Goal: Communication & Community: Answer question/provide support

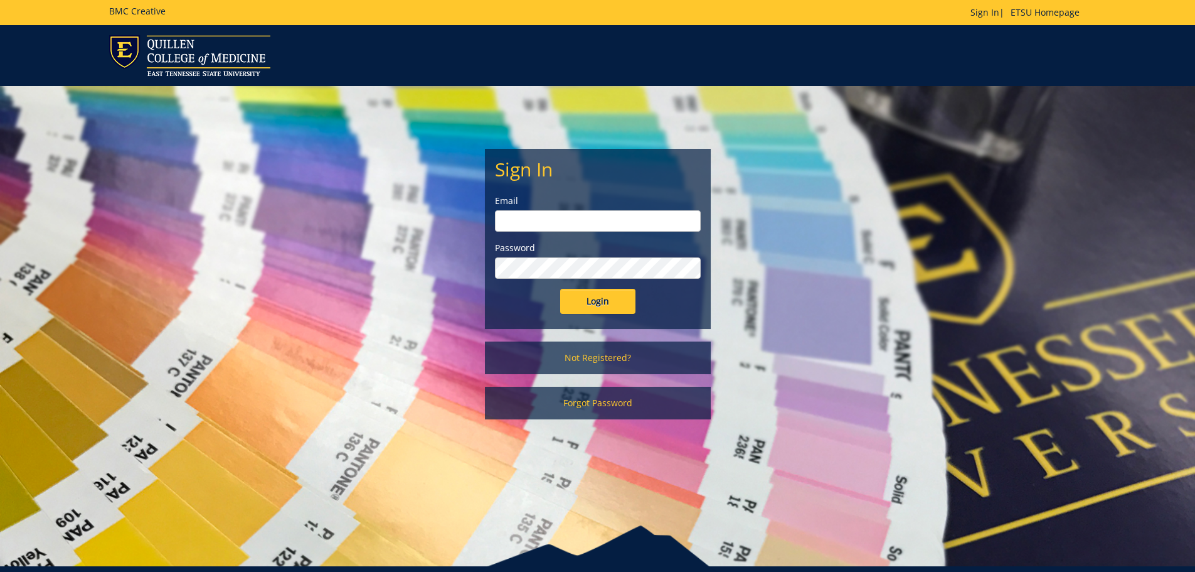
click at [536, 221] on input "email" at bounding box center [598, 220] width 206 height 21
type input "[EMAIL_ADDRESS][DOMAIN_NAME]"
click at [560, 289] on input "Login" at bounding box center [597, 301] width 75 height 25
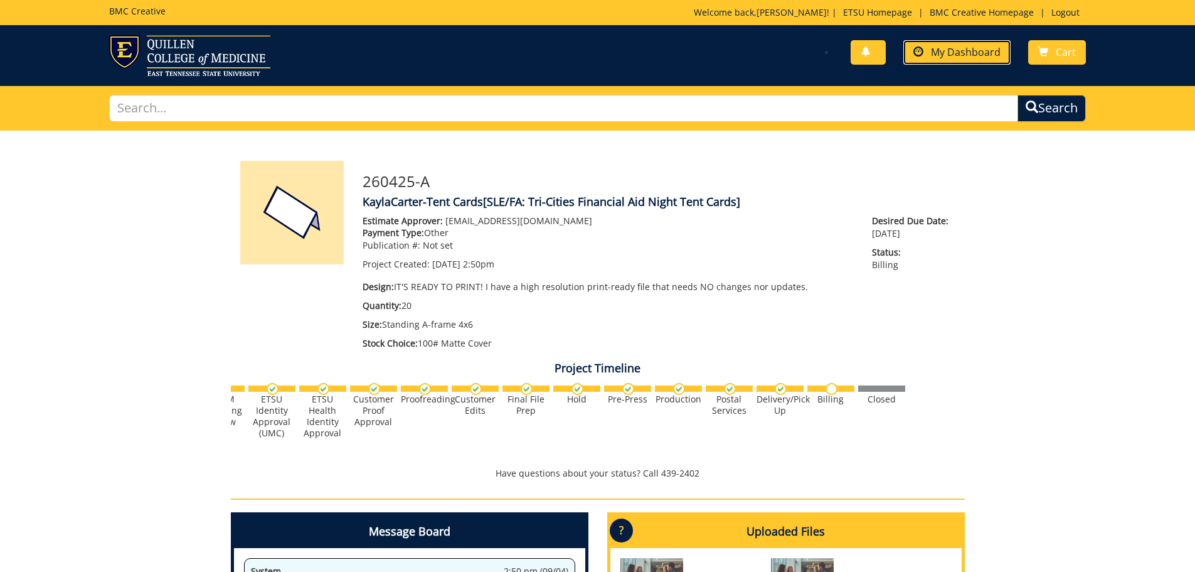
click at [954, 60] on link "My Dashboard" at bounding box center [957, 52] width 107 height 24
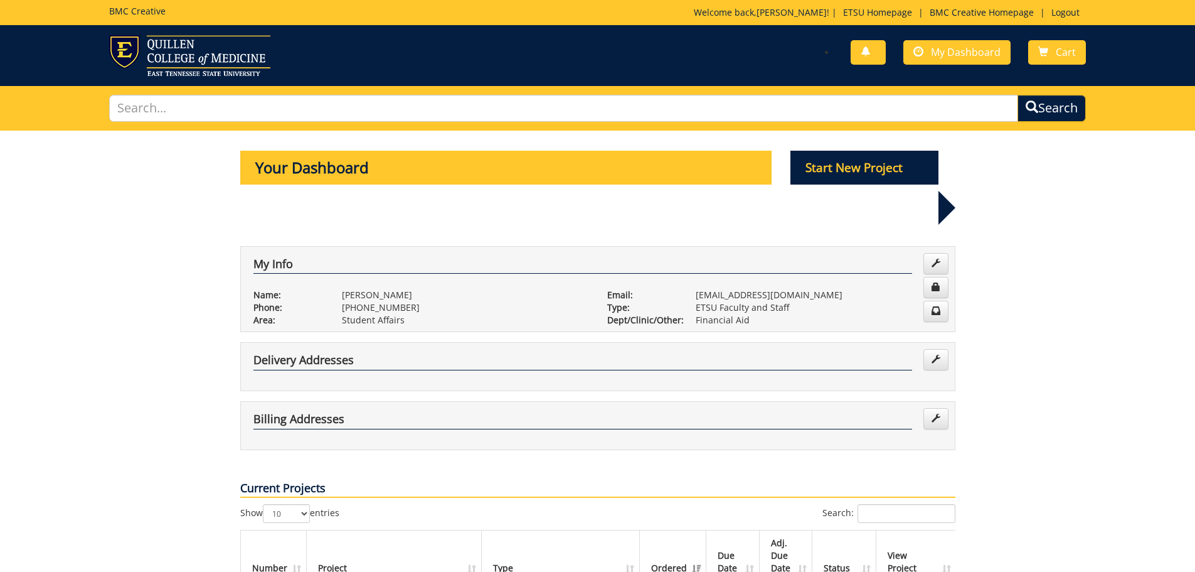
scroll to position [251, 0]
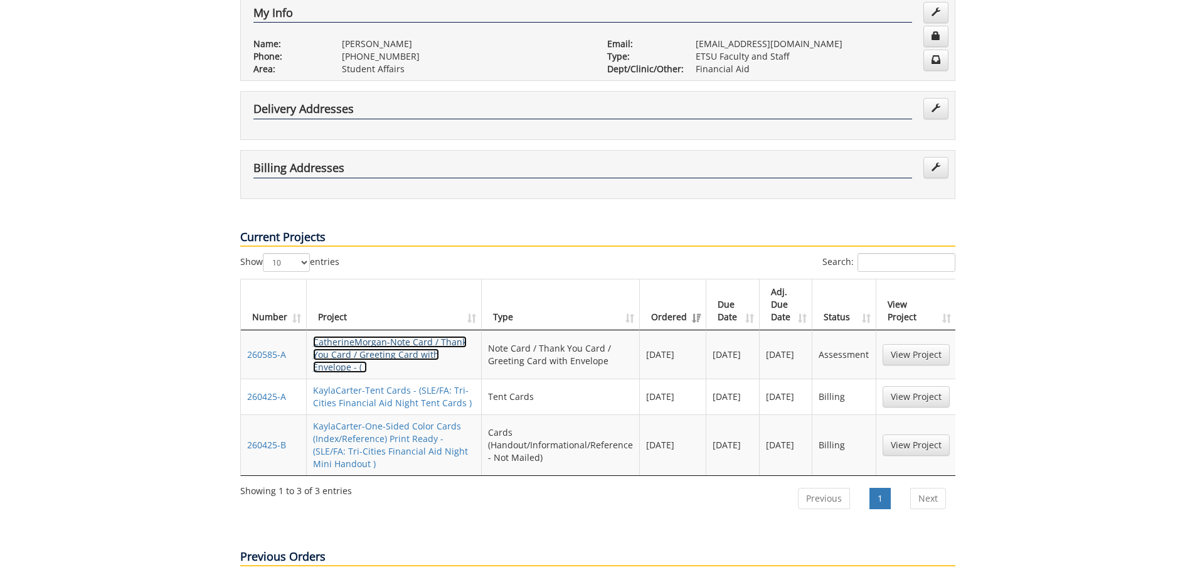
click at [410, 336] on link "CatherineMorgan-Note Card / Thank You Card / Greeting Card with Envelope - ( )" at bounding box center [390, 354] width 154 height 37
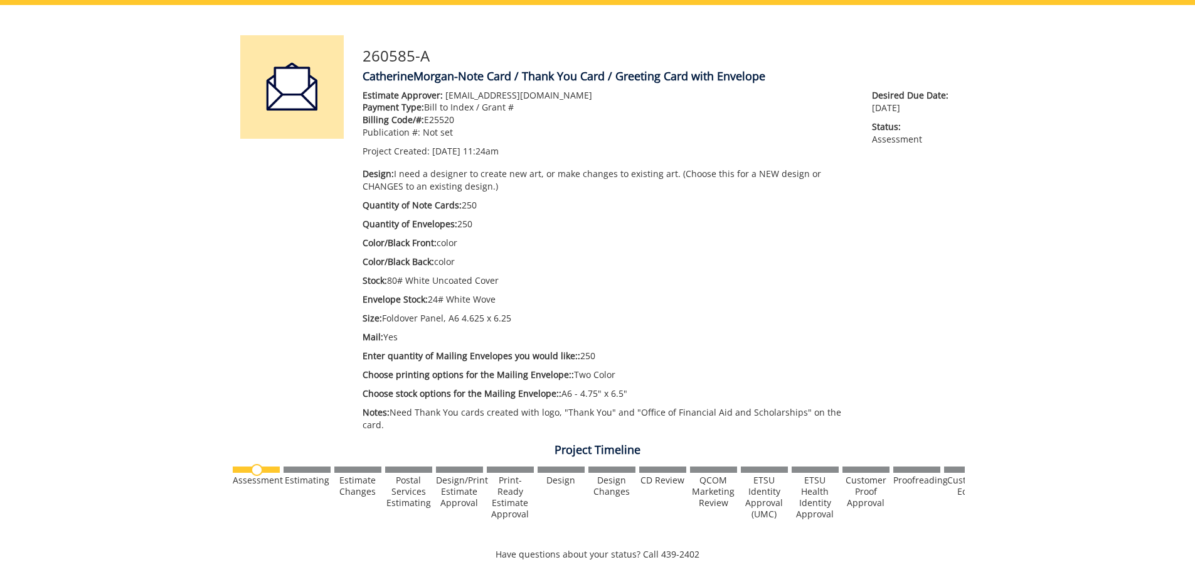
scroll to position [565, 0]
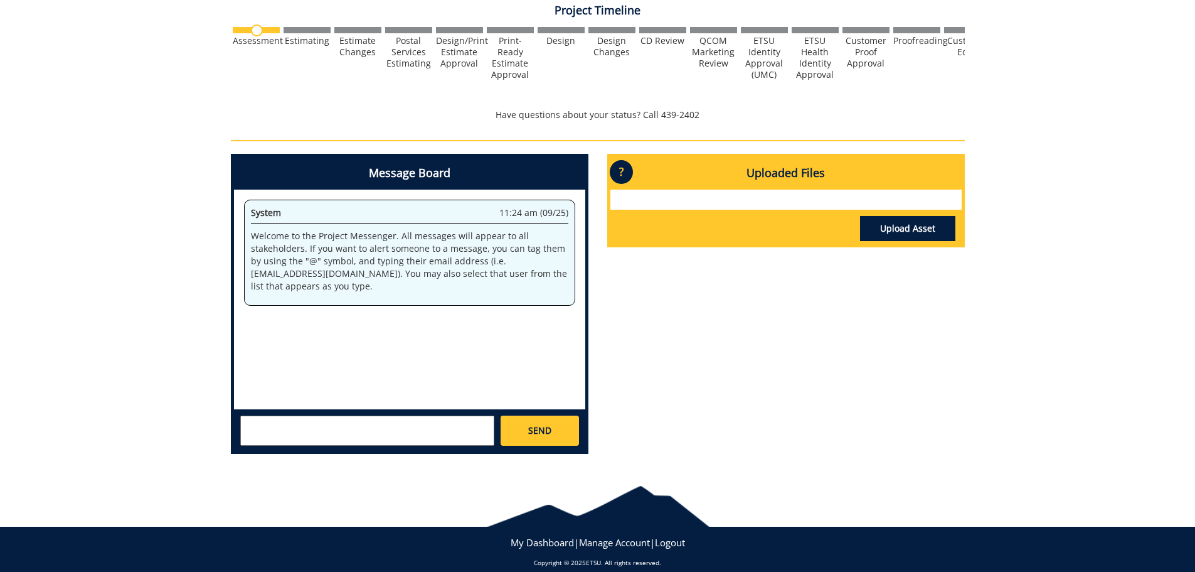
click at [405, 417] on textarea at bounding box center [367, 430] width 254 height 30
type textarea "Is there an update on this project? It is still in the assessment phase."
drag, startPoint x: 551, startPoint y: 415, endPoint x: 595, endPoint y: 409, distance: 44.3
click at [552, 415] on link "SEND" at bounding box center [540, 430] width 78 height 30
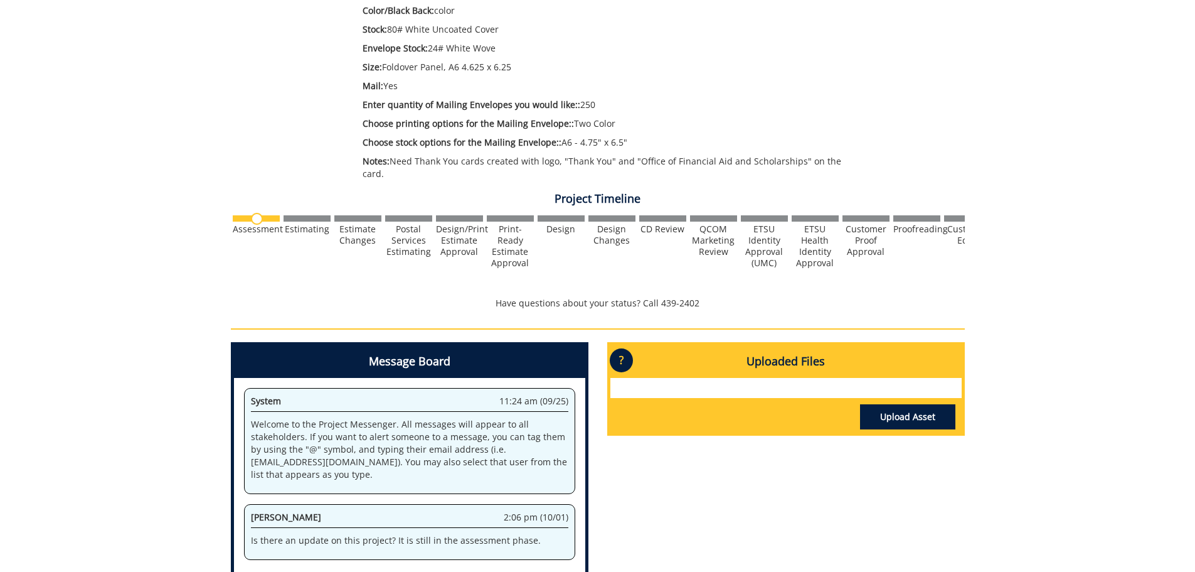
scroll to position [0, 0]
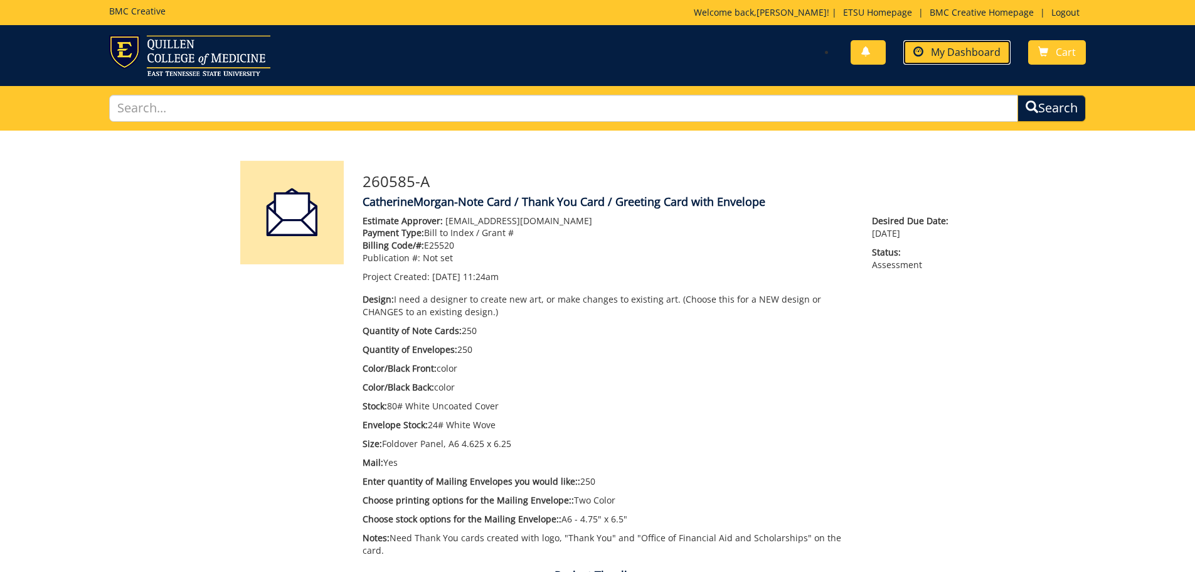
click at [919, 50] on span at bounding box center [919, 52] width 10 height 10
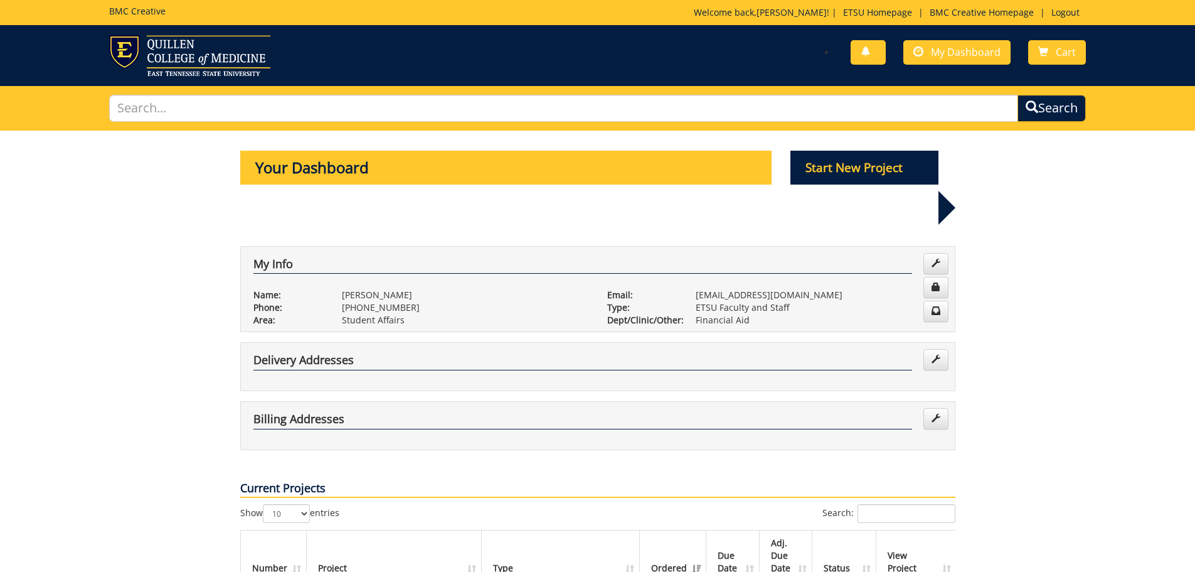
scroll to position [314, 0]
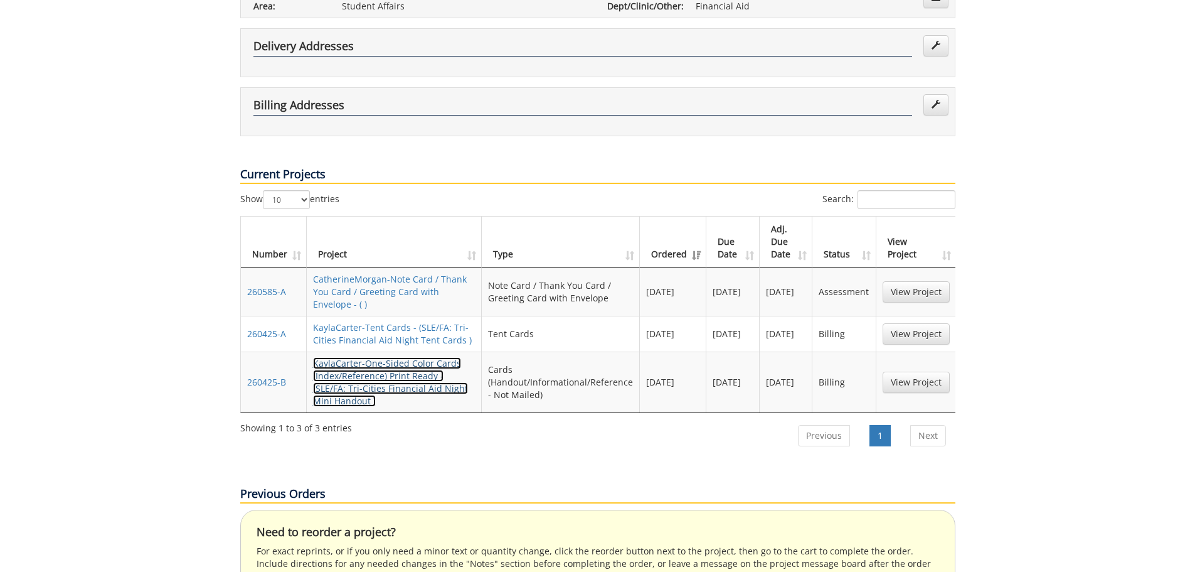
drag, startPoint x: 402, startPoint y: 348, endPoint x: 453, endPoint y: 383, distance: 61.8
click at [402, 357] on link "KaylaCarter-One-Sided Color Cards (Index/Reference) Print Ready - (SLE/FA: Tri-…" at bounding box center [390, 382] width 155 height 50
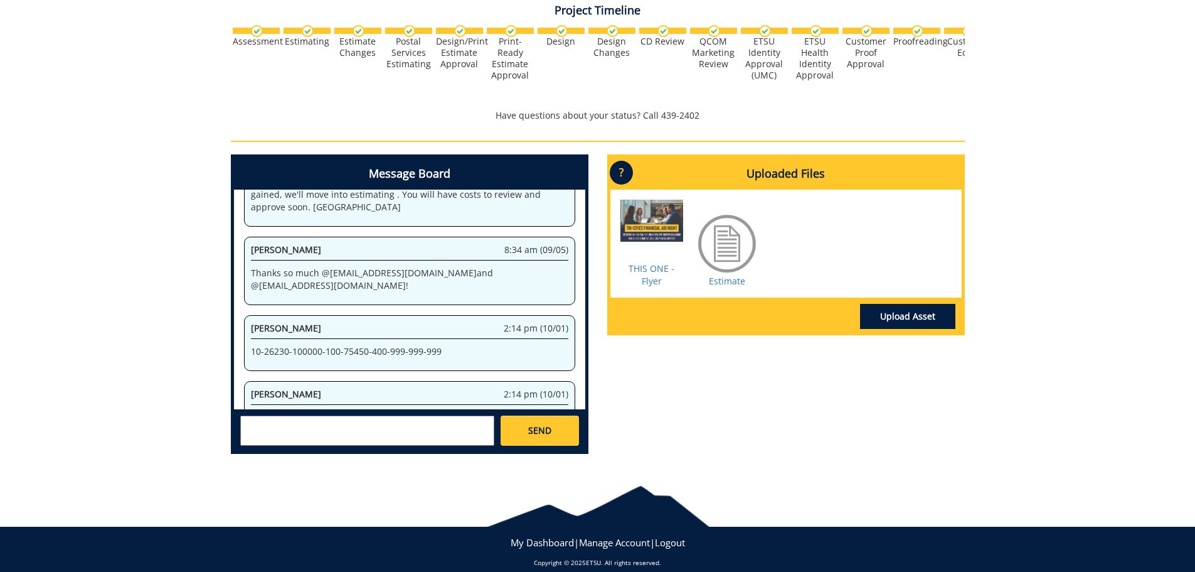
scroll to position [1494, 0]
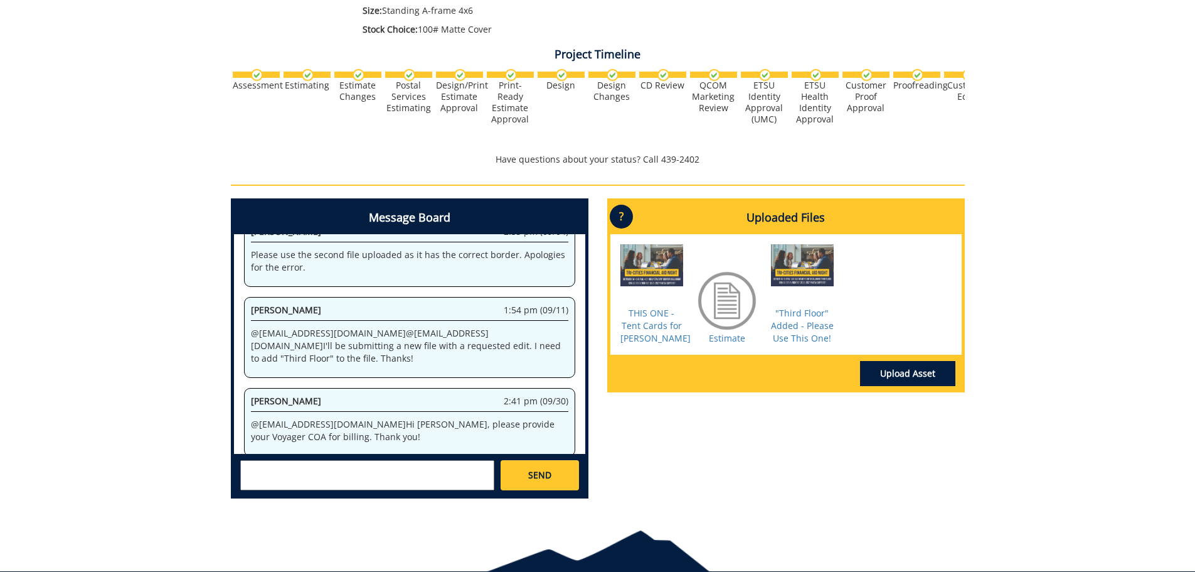
scroll to position [371, 0]
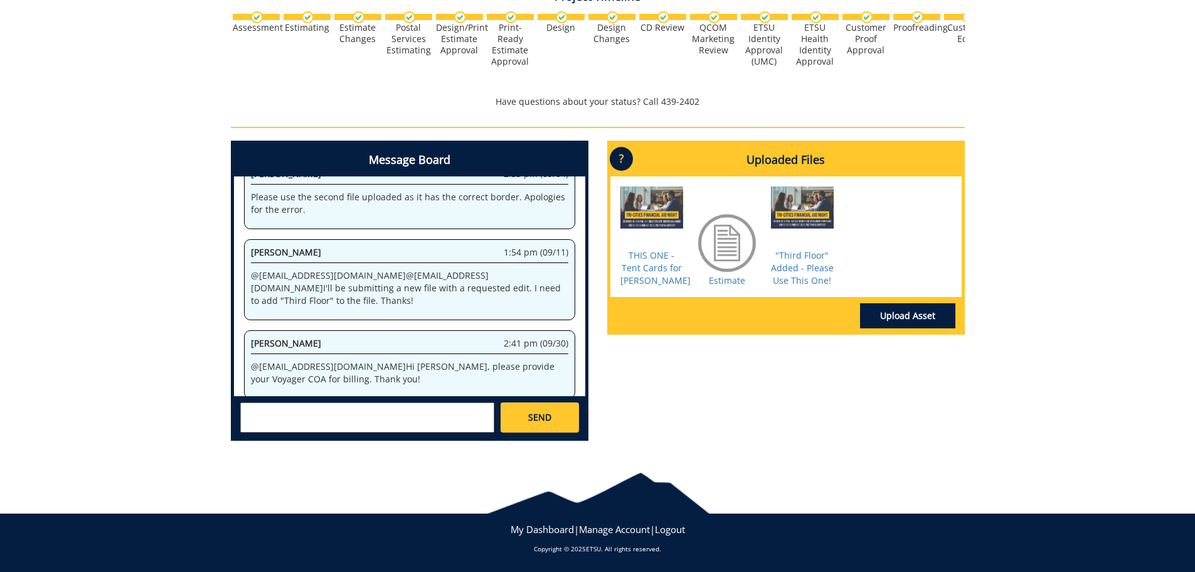
click at [356, 413] on textarea at bounding box center [367, 417] width 254 height 30
click at [417, 415] on textarea at bounding box center [367, 417] width 254 height 30
click at [272, 417] on textarea at bounding box center [367, 417] width 254 height 30
type textarea "10-26230-100000-100-75450-400-999-999-999"
click at [558, 408] on link "SEND" at bounding box center [540, 417] width 78 height 30
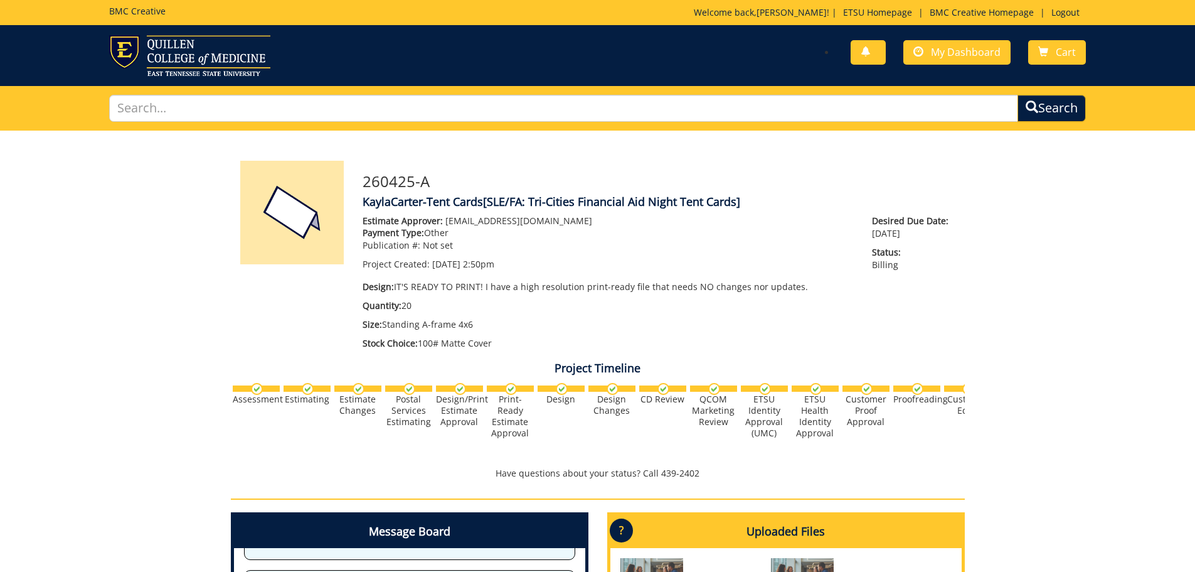
scroll to position [1877, 0]
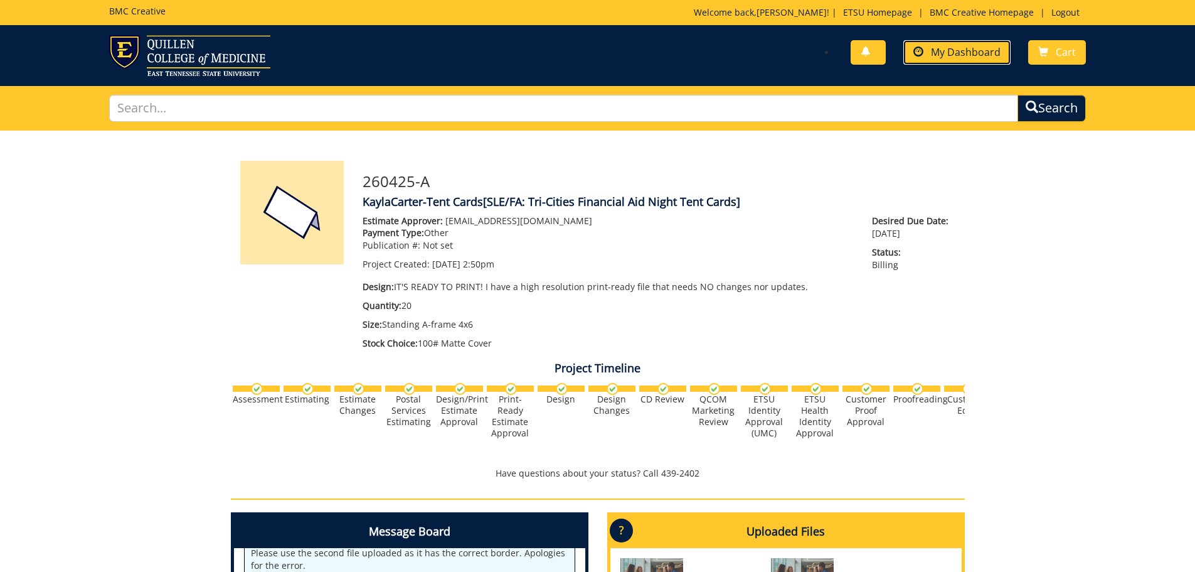
click at [961, 55] on span "My Dashboard" at bounding box center [966, 52] width 70 height 14
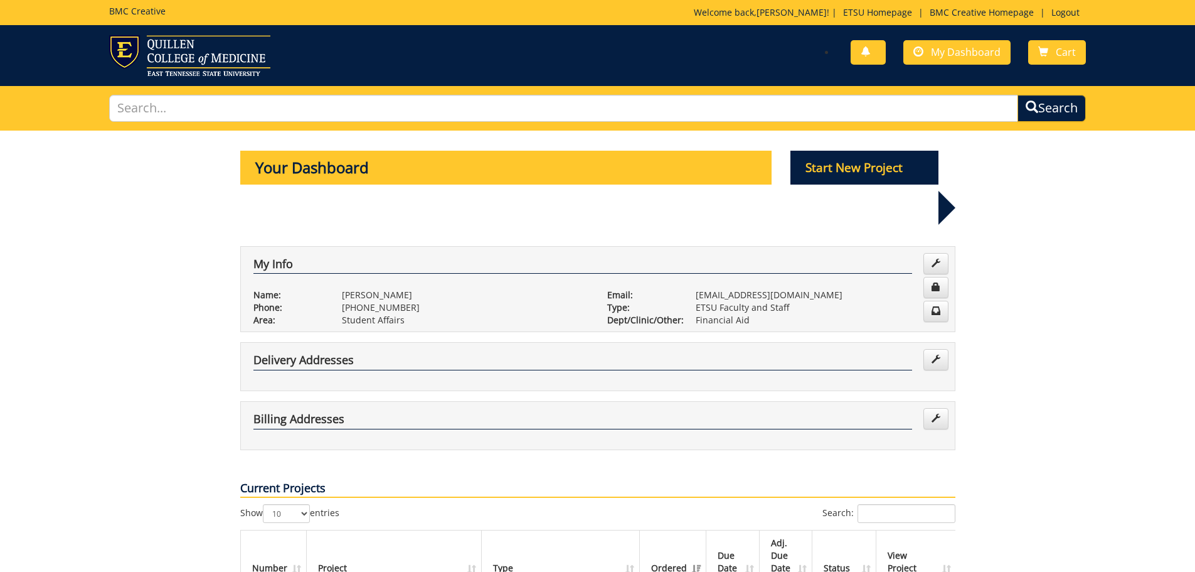
scroll to position [251, 0]
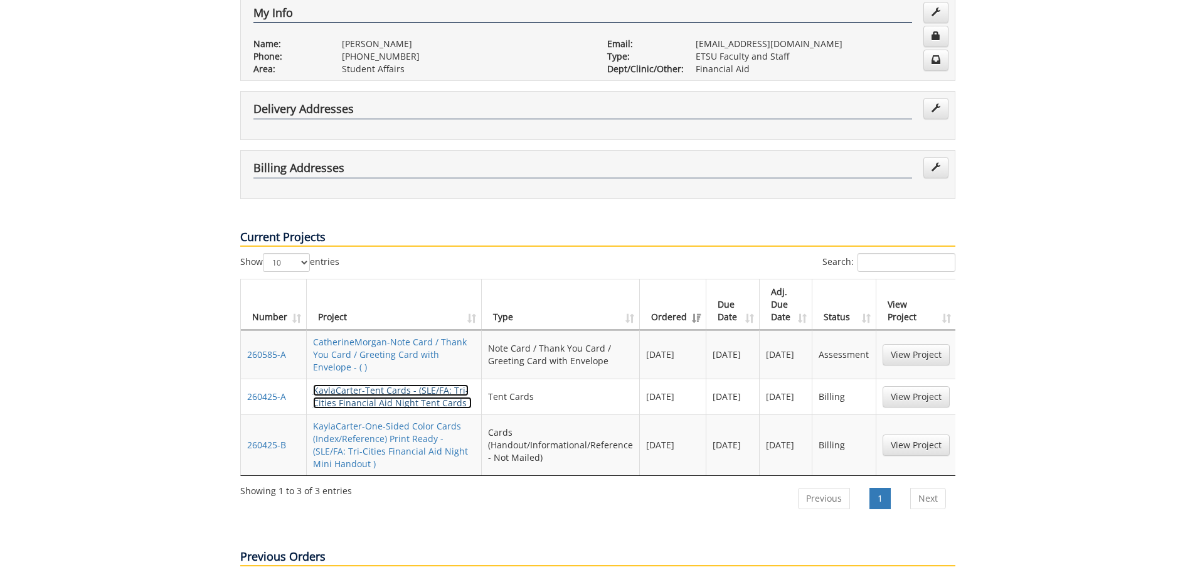
click at [405, 384] on link "KaylaCarter-Tent Cards - (SLE/FA: Tri-Cities Financial Aid Night Tent Cards )" at bounding box center [392, 396] width 159 height 24
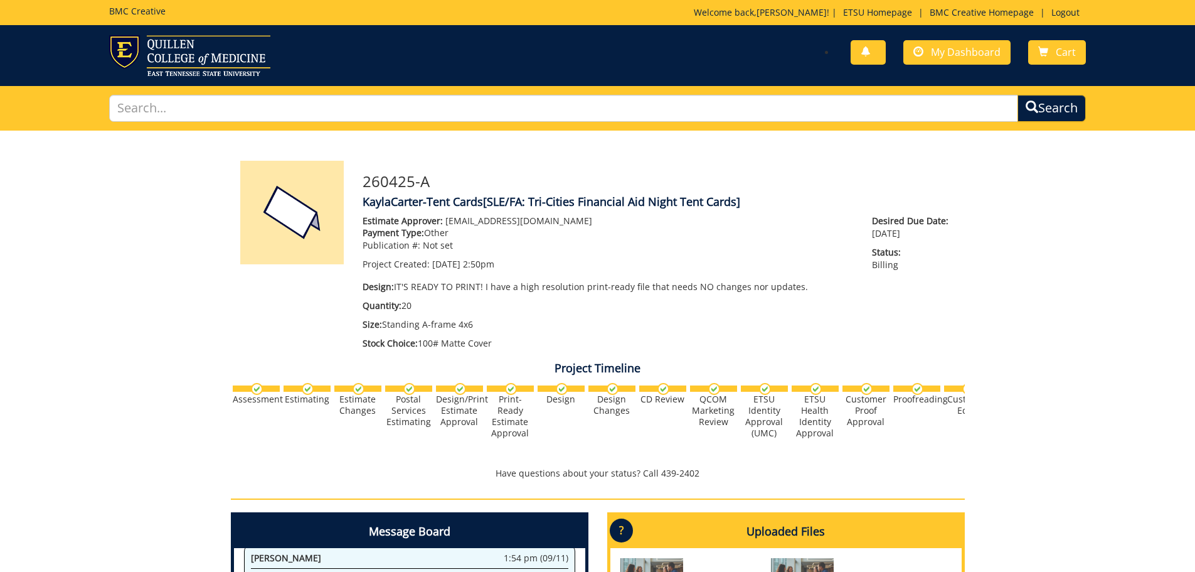
scroll to position [371, 0]
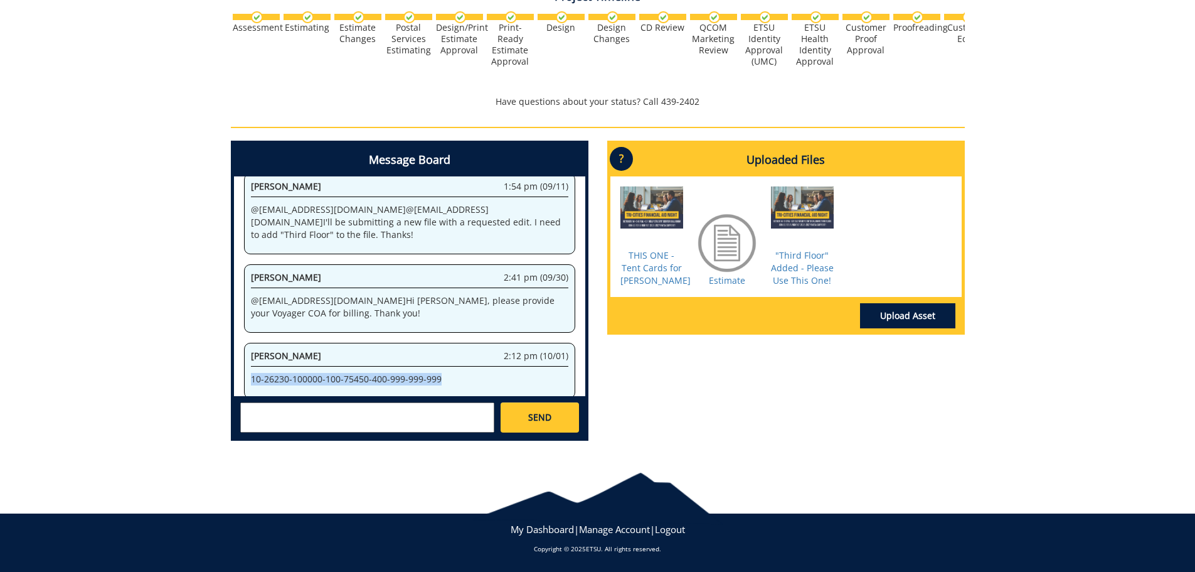
drag, startPoint x: 442, startPoint y: 365, endPoint x: 245, endPoint y: 366, distance: 197.7
click at [245, 366] on div "Catherine Morgan 2:12 pm (10/01) 10-26230-100000-100-75450-400-999-999-999" at bounding box center [409, 371] width 331 height 56
copy p "10-26230-100000-100-75450-400-999-999-999"
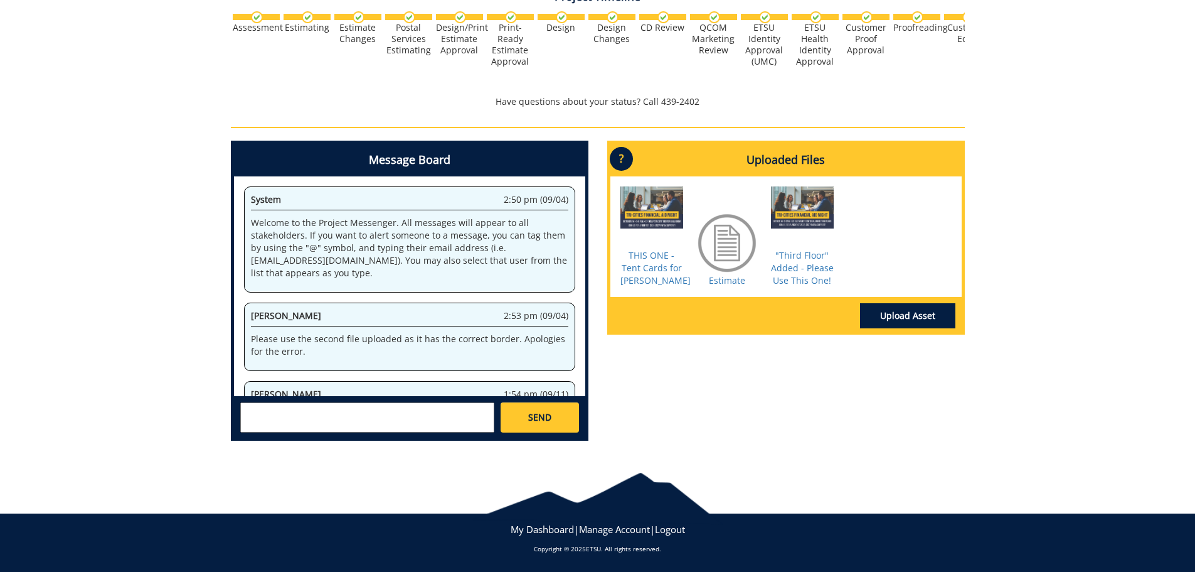
scroll to position [0, 0]
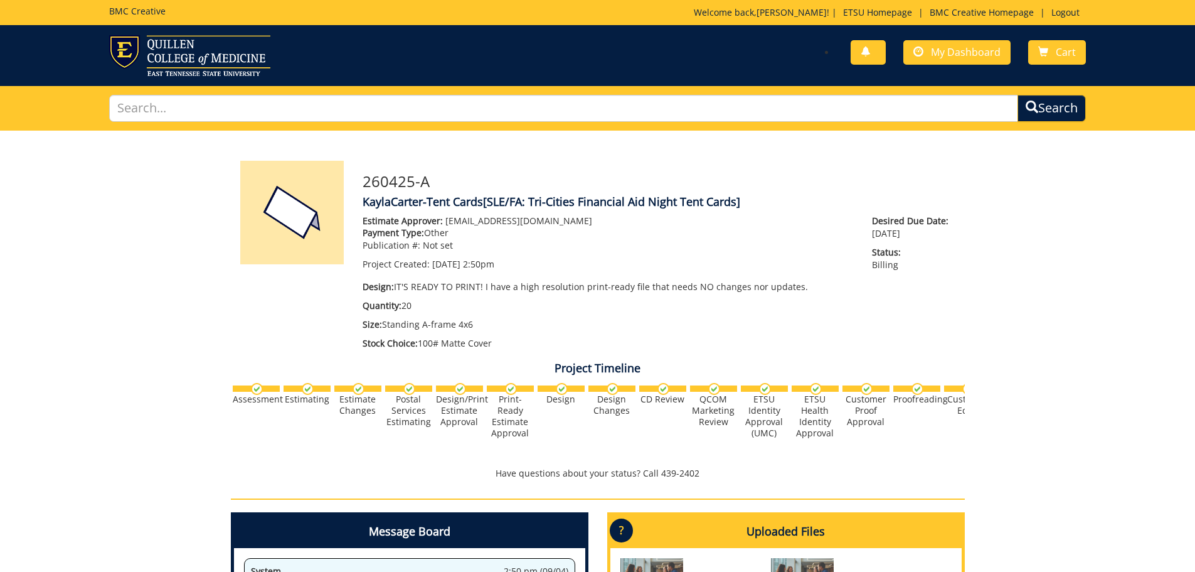
click at [937, 38] on div "You have no new notifications My Dashboard Cart" at bounding box center [846, 53] width 498 height 36
click at [936, 52] on span "My Dashboard" at bounding box center [966, 52] width 70 height 14
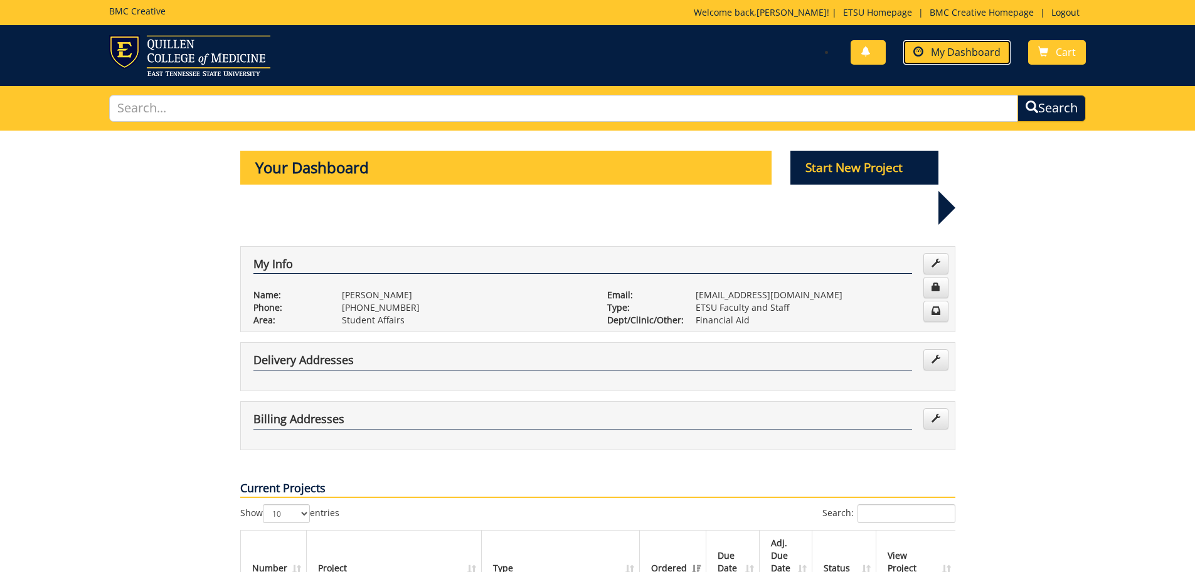
click at [964, 51] on span "My Dashboard" at bounding box center [966, 52] width 70 height 14
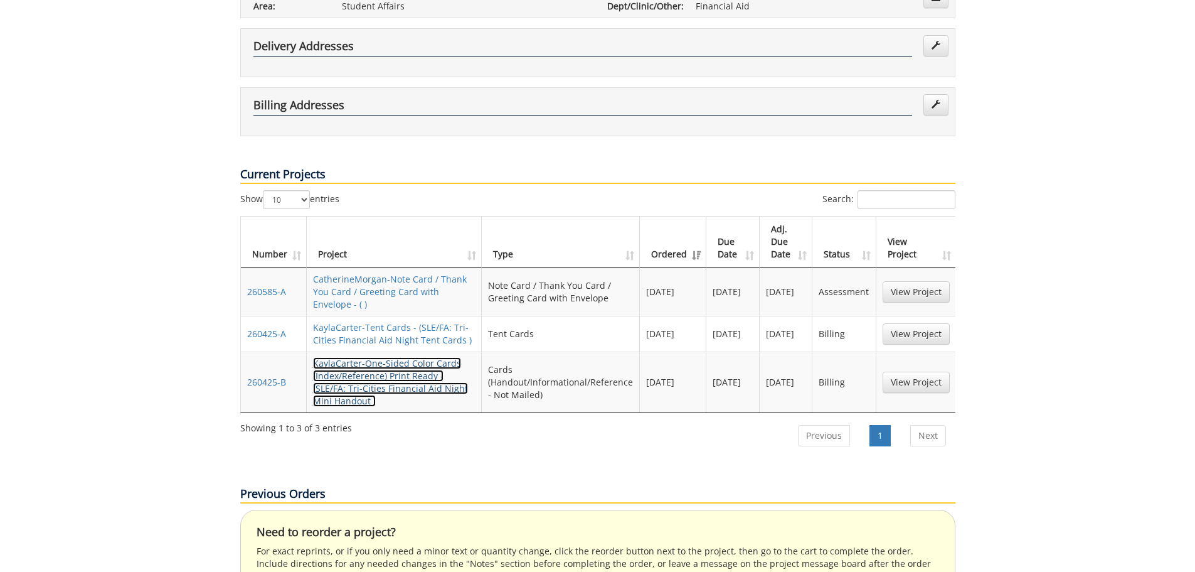
click at [405, 357] on link "KaylaCarter-One-Sided Color Cards (Index/Reference) Print Ready - (SLE/FA: Tri-…" at bounding box center [390, 382] width 155 height 50
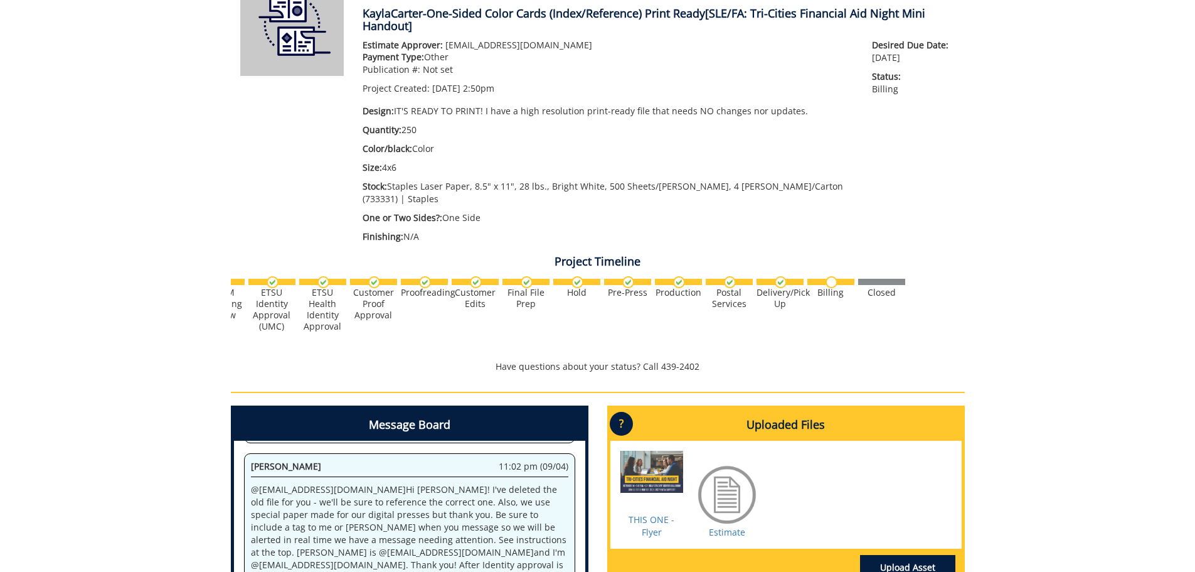
scroll to position [376, 0]
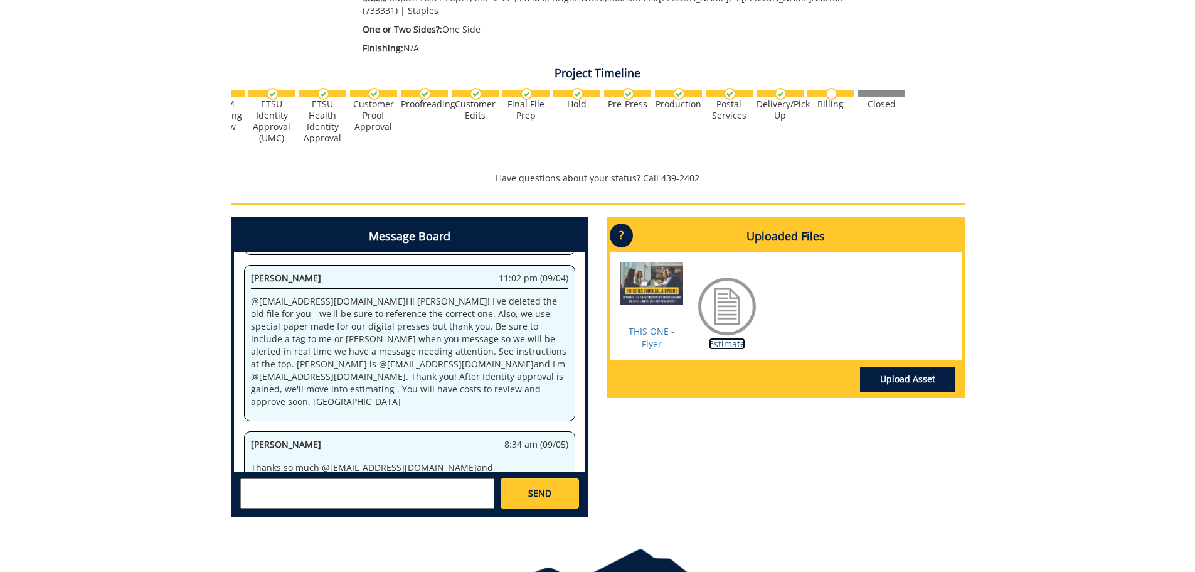
click at [728, 338] on link "Estimate" at bounding box center [727, 344] width 36 height 12
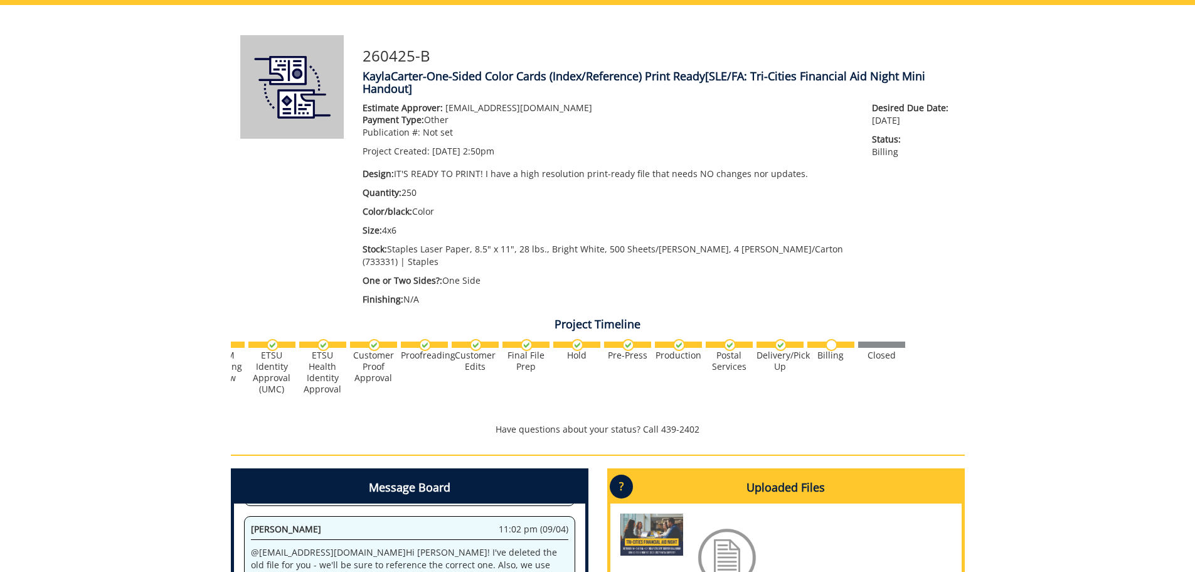
scroll to position [0, 0]
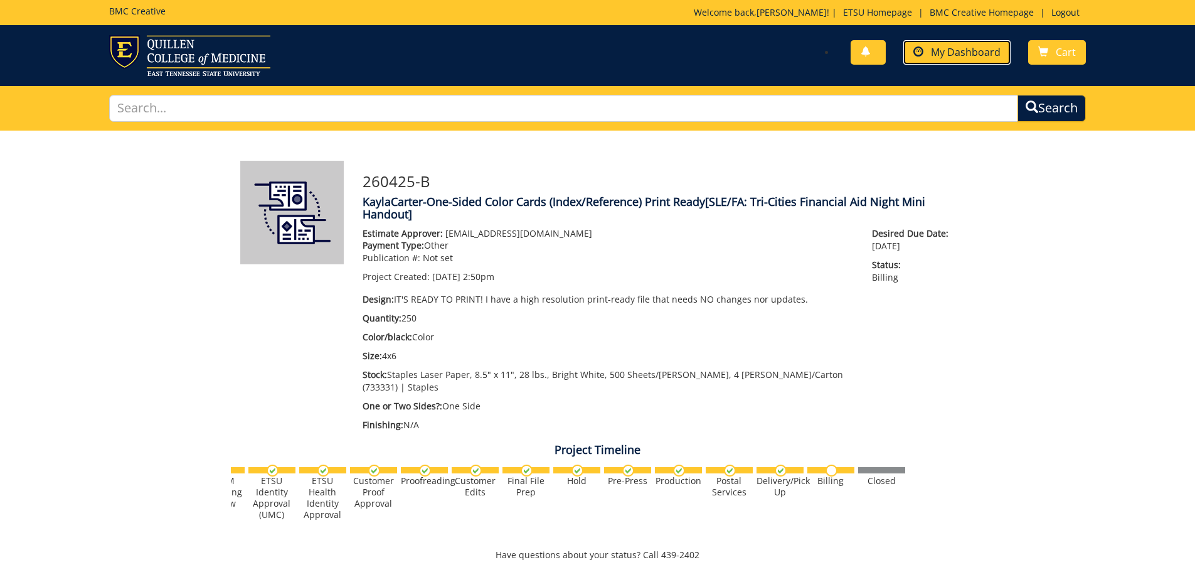
click at [944, 45] on link "My Dashboard" at bounding box center [957, 52] width 107 height 24
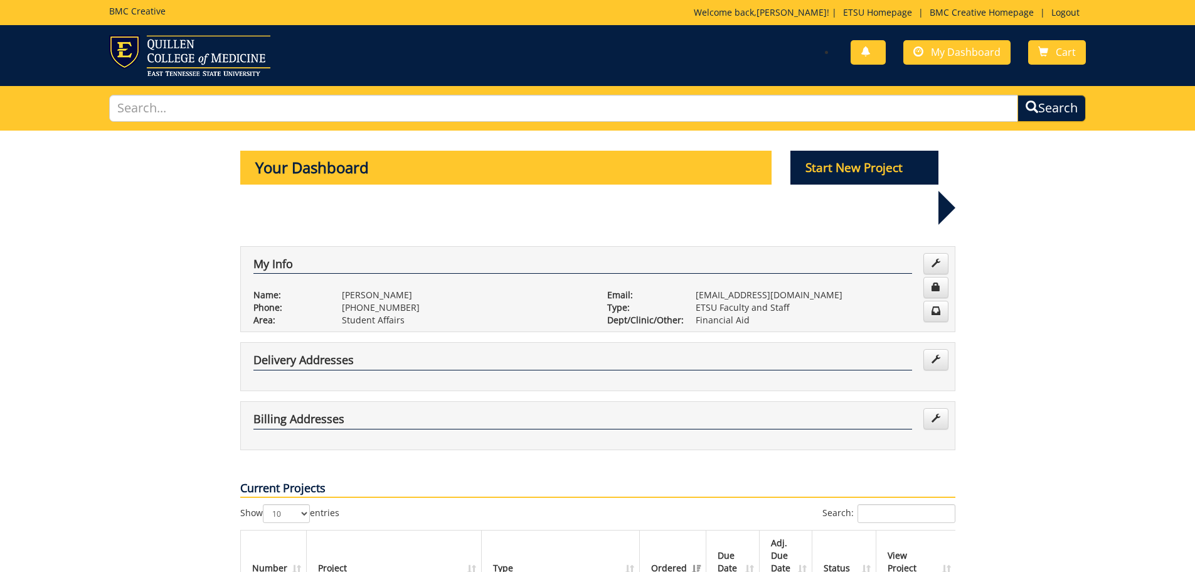
scroll to position [251, 0]
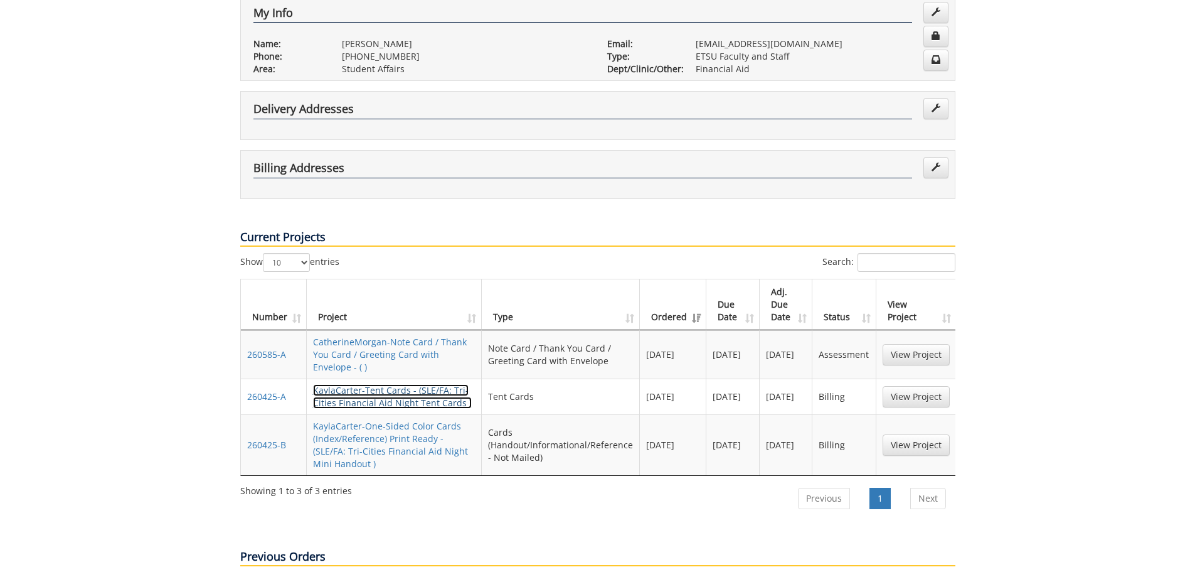
click at [404, 384] on link "KaylaCarter-Tent Cards - (SLE/FA: Tri-Cities Financial Aid Night Tent Cards )" at bounding box center [392, 396] width 159 height 24
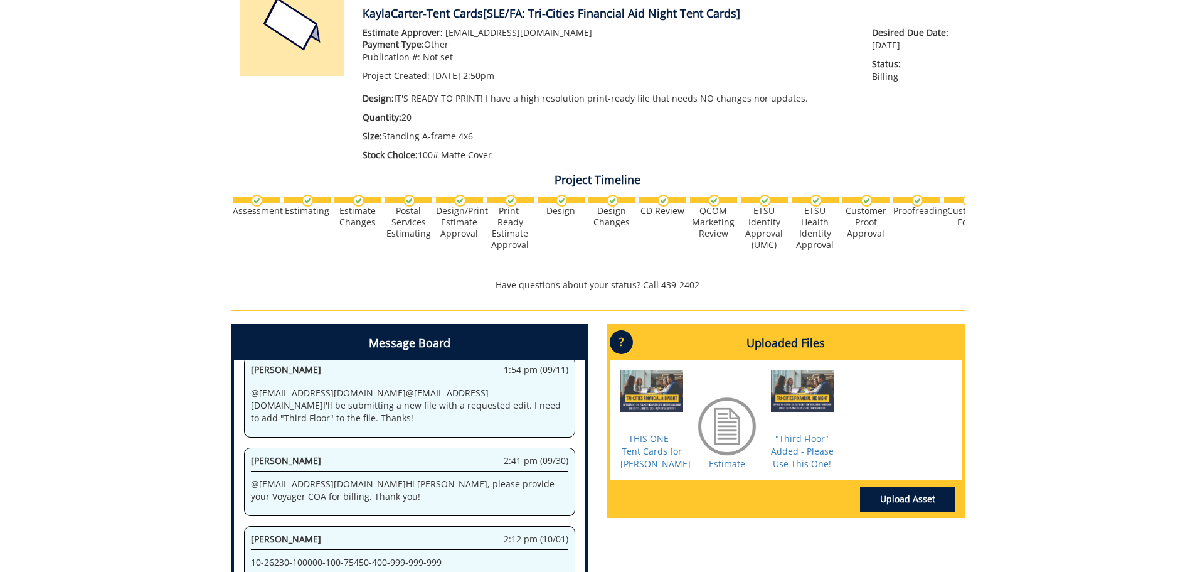
scroll to position [314, 0]
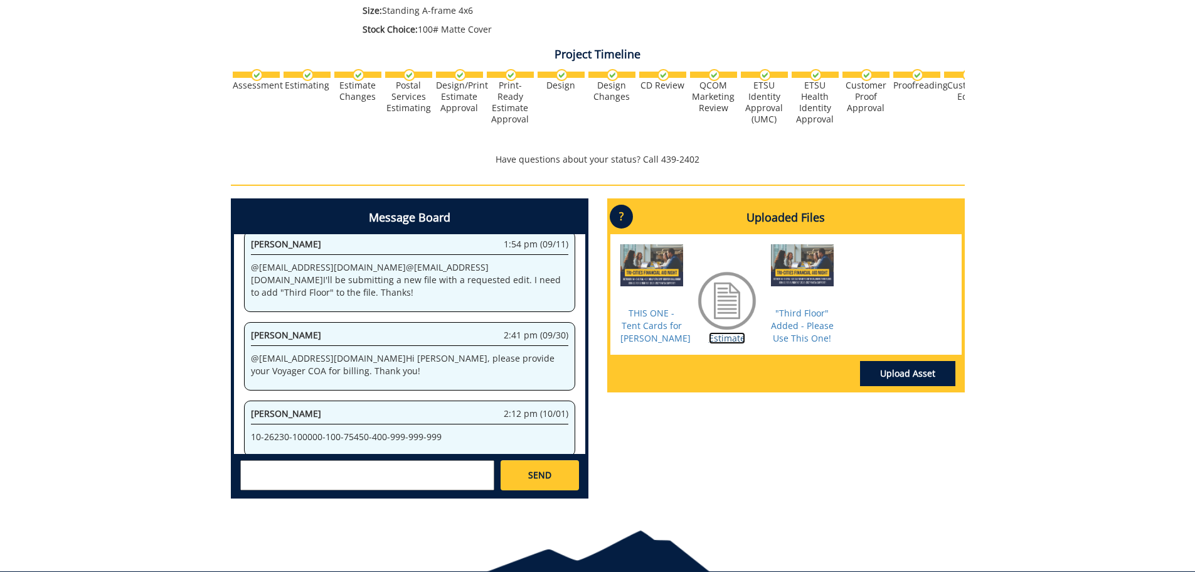
click at [727, 339] on link "Estimate" at bounding box center [727, 338] width 36 height 12
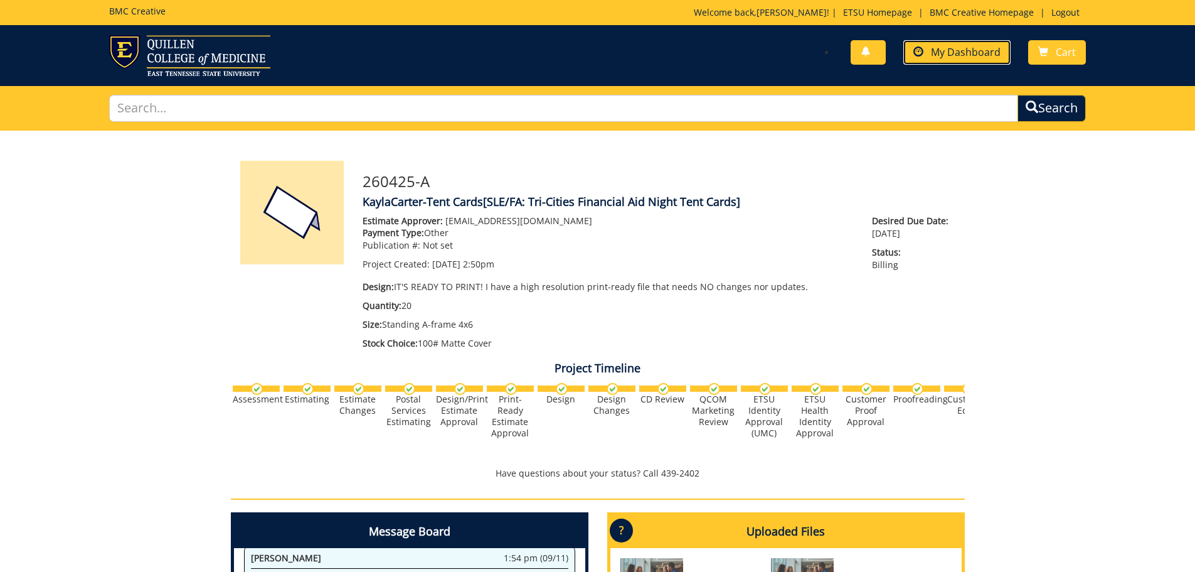
click at [943, 47] on span "My Dashboard" at bounding box center [966, 52] width 70 height 14
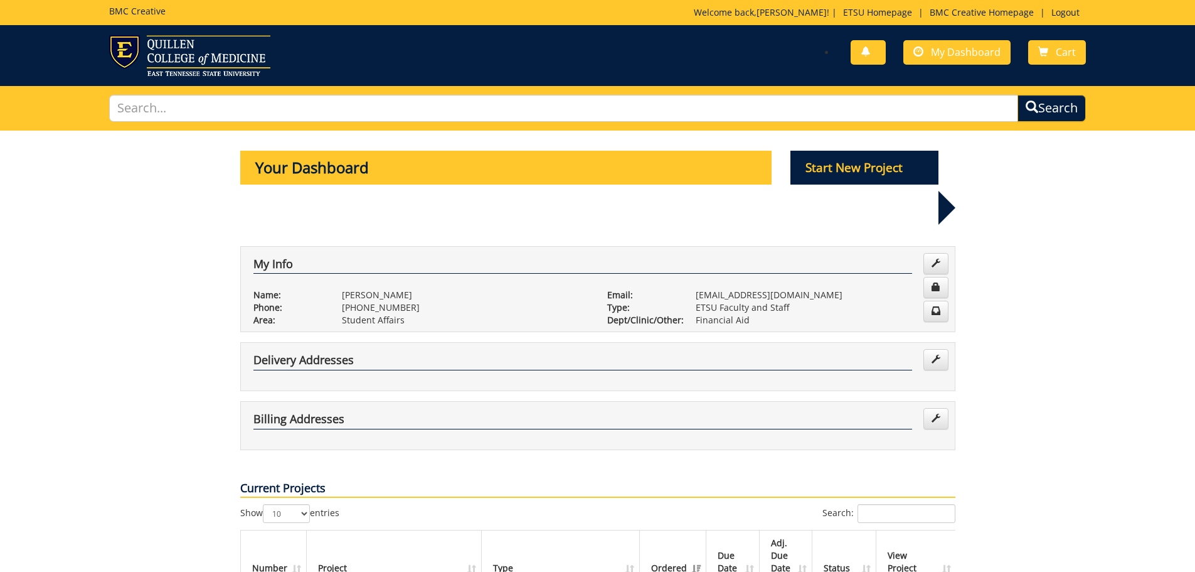
scroll to position [314, 0]
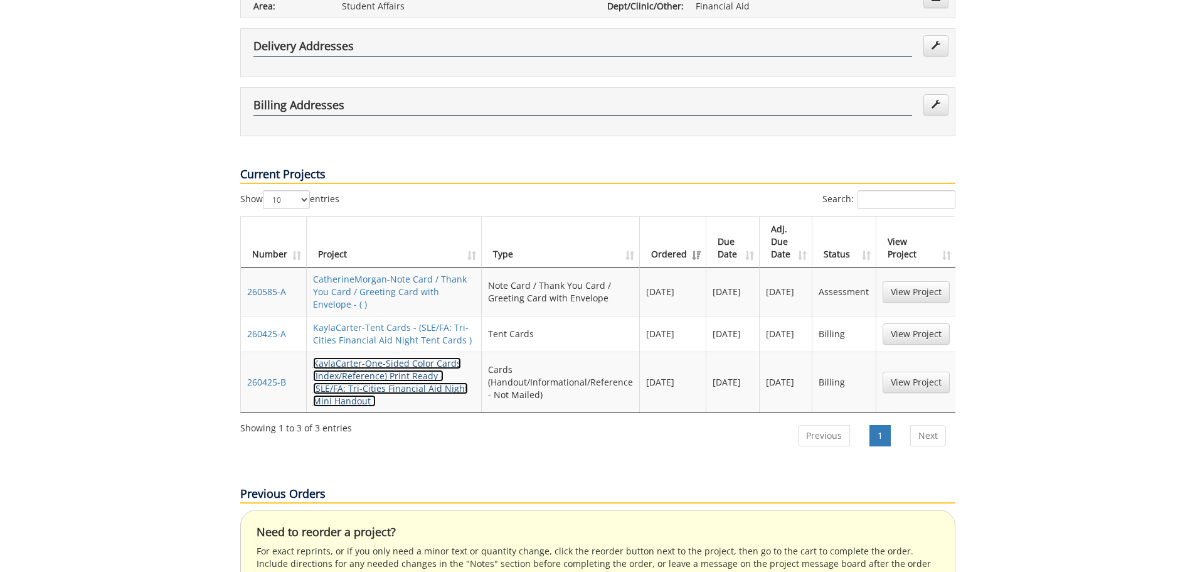
click at [400, 357] on link "KaylaCarter-One-Sided Color Cards (Index/Reference) Print Ready - (SLE/FA: Tri-…" at bounding box center [390, 382] width 155 height 50
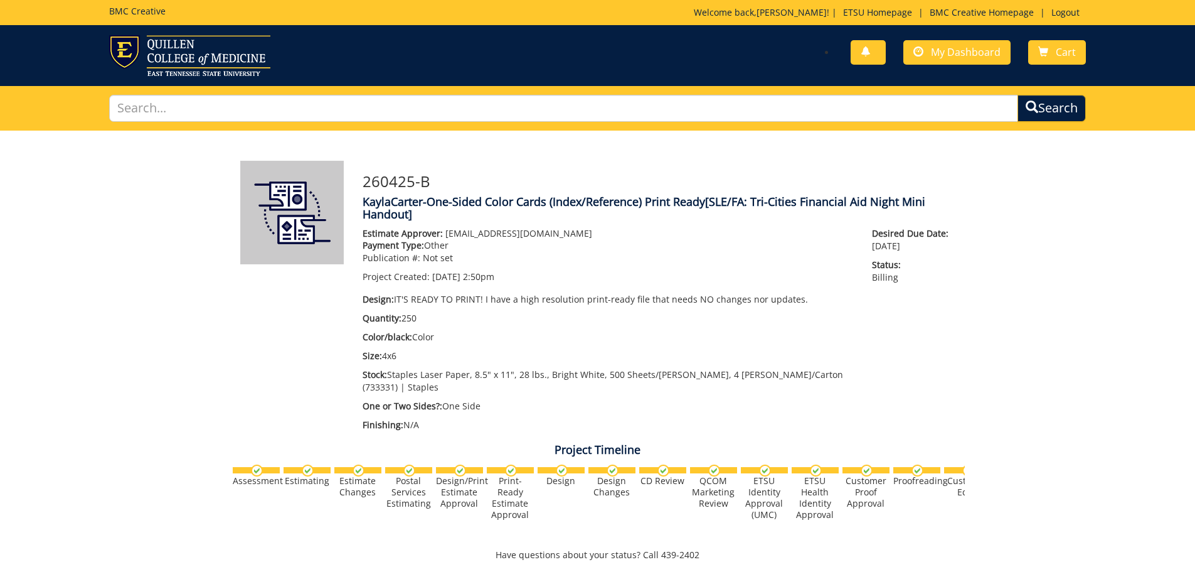
scroll to position [314, 0]
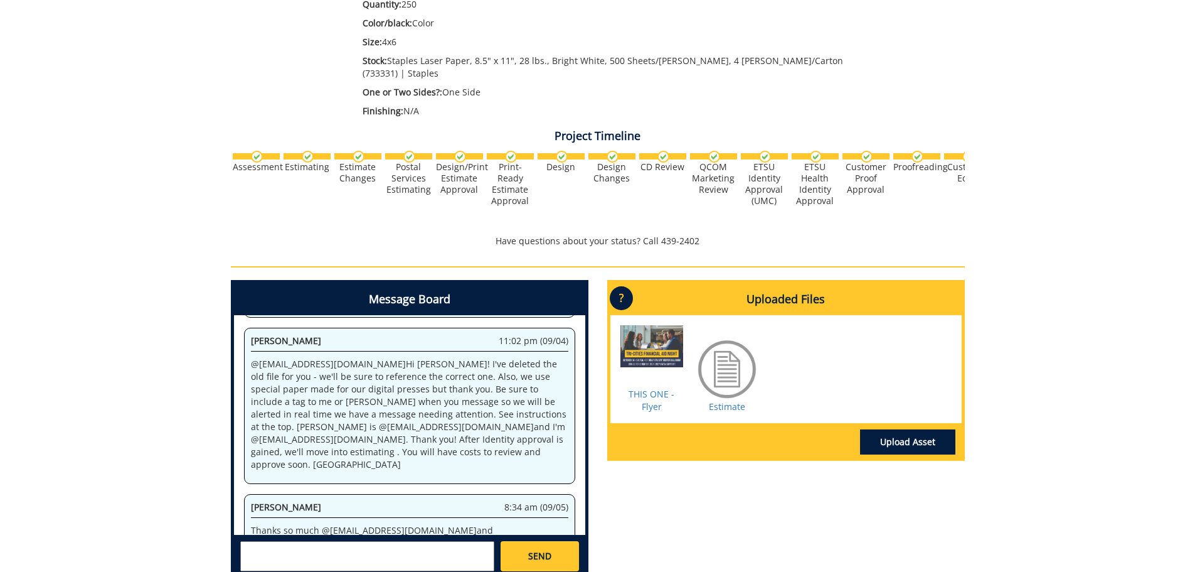
click at [304, 541] on textarea at bounding box center [367, 556] width 254 height 30
paste textarea "10-26230-100000-100-75450-400-999-999-999"
type textarea "10-26230-100000-100-75450-400-999-999-999"
click at [572, 541] on link "SEND" at bounding box center [540, 556] width 78 height 30
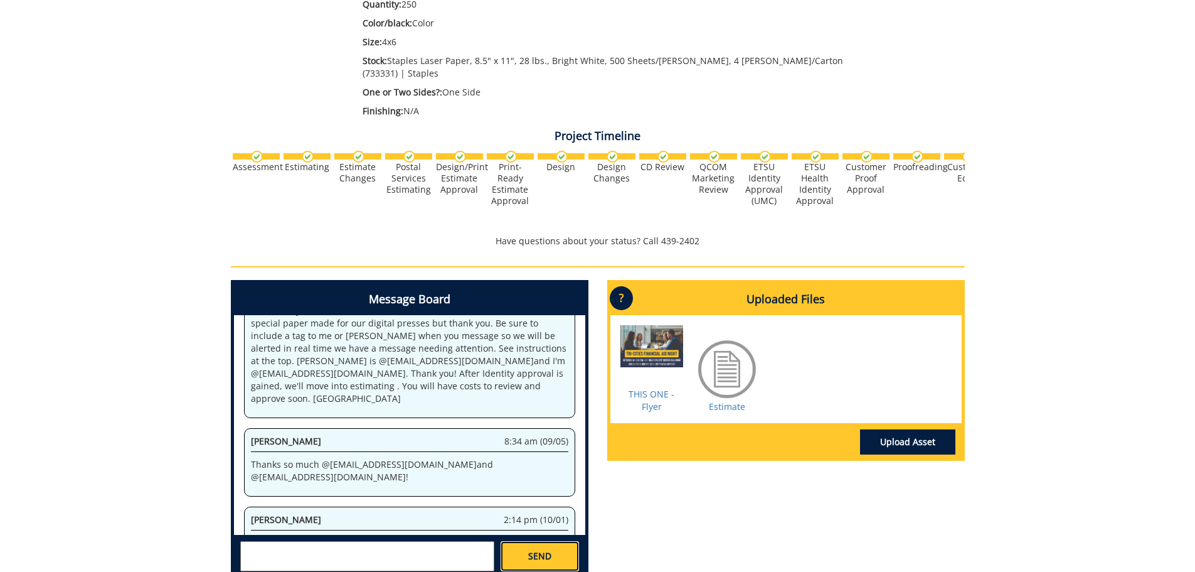
scroll to position [0, 0]
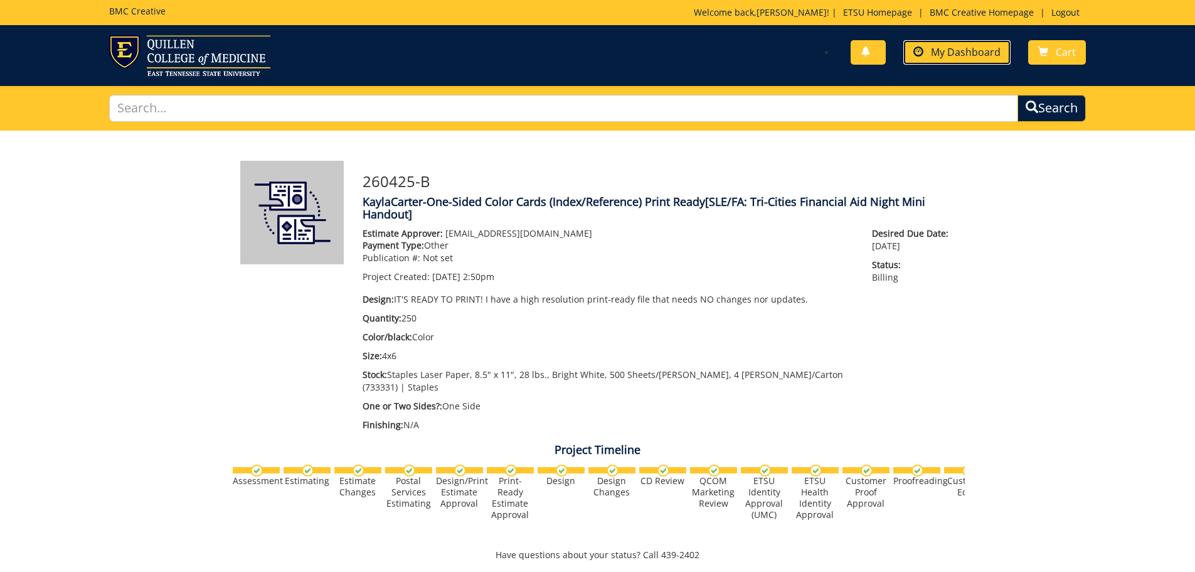
click at [964, 51] on span "My Dashboard" at bounding box center [966, 52] width 70 height 14
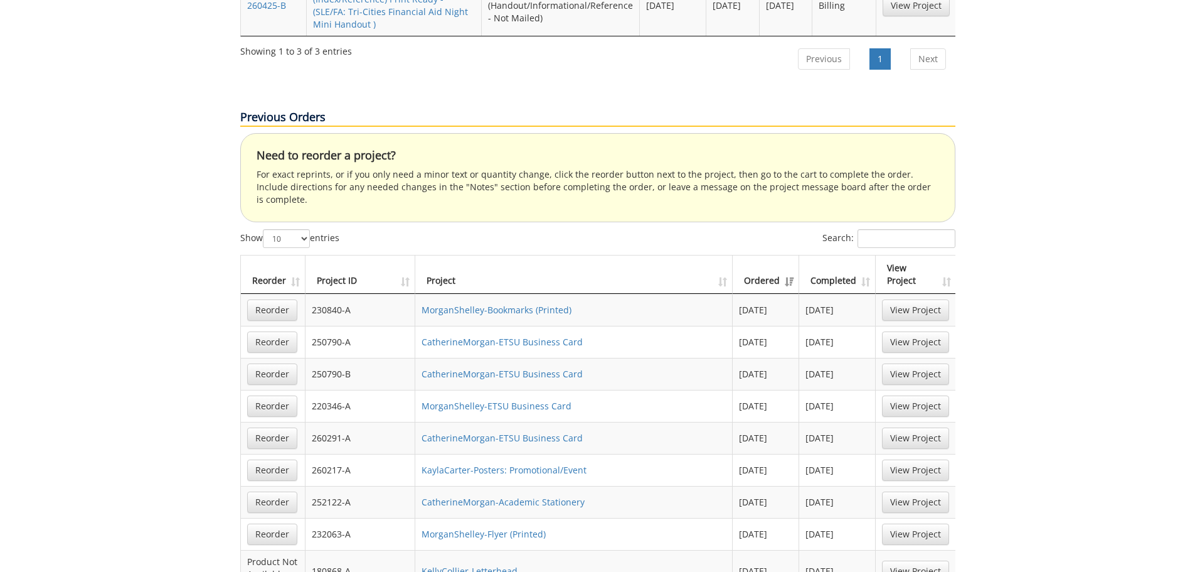
scroll to position [753, 0]
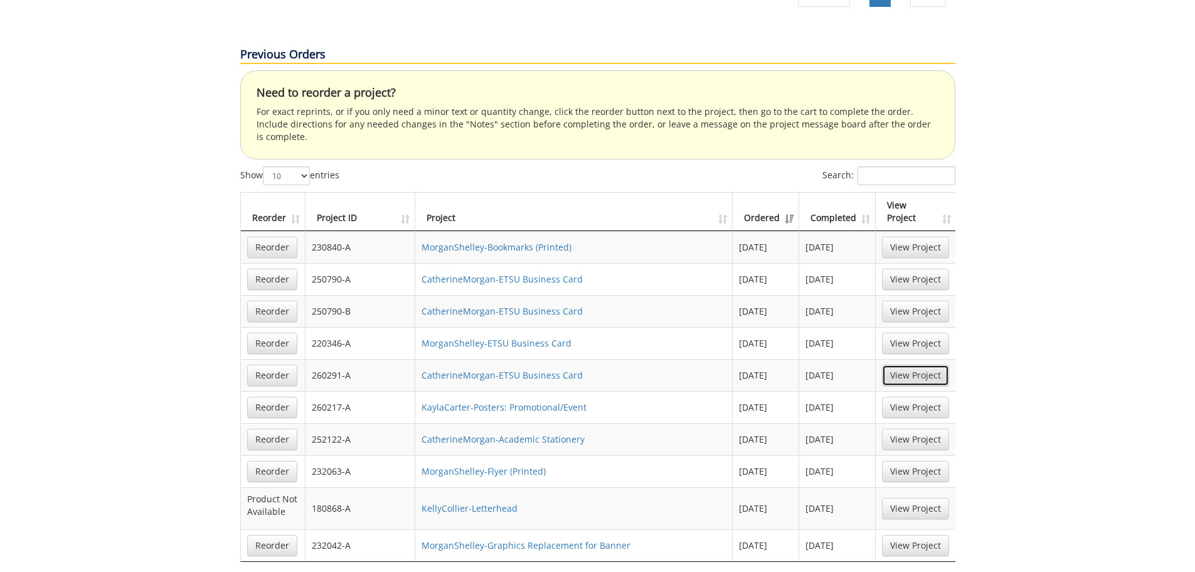
click at [931, 365] on link "View Project" at bounding box center [915, 375] width 67 height 21
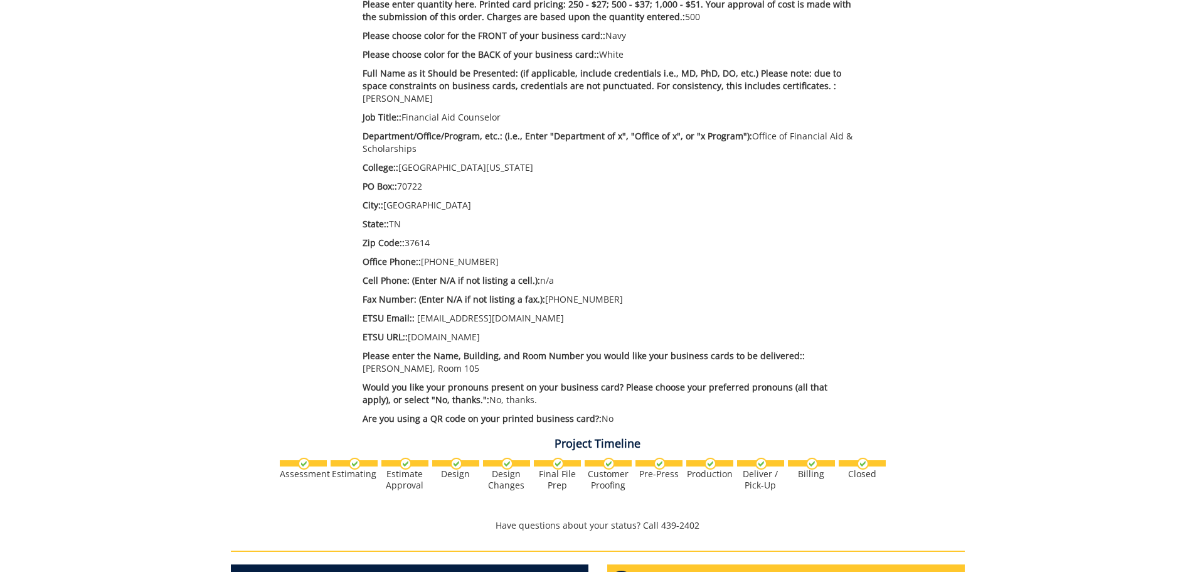
scroll to position [690, 0]
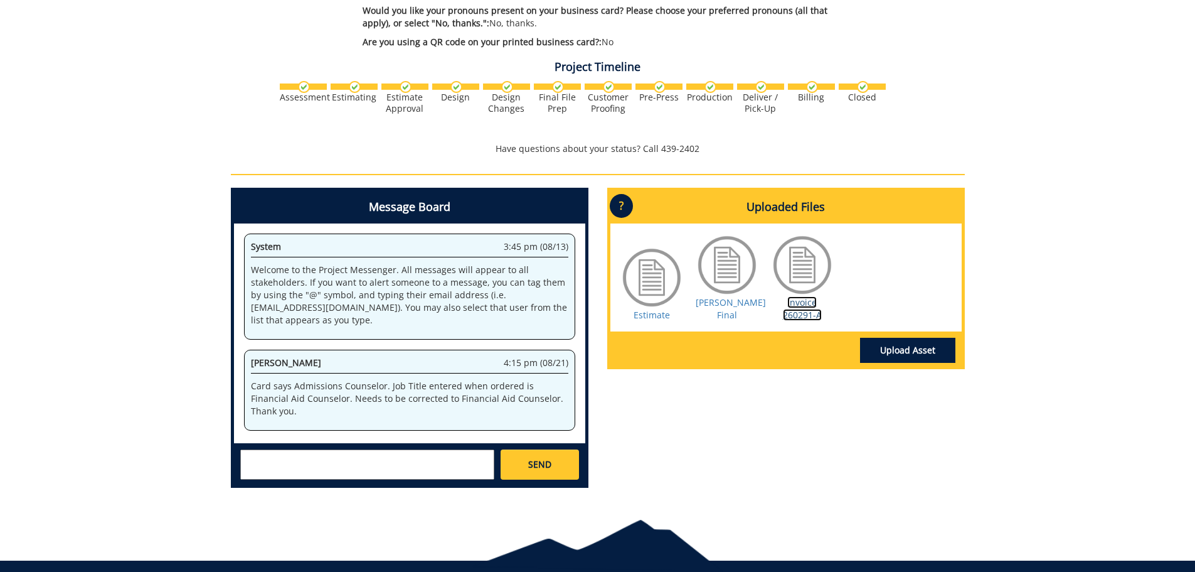
click at [791, 298] on link "Invoice 260291-A" at bounding box center [802, 308] width 39 height 24
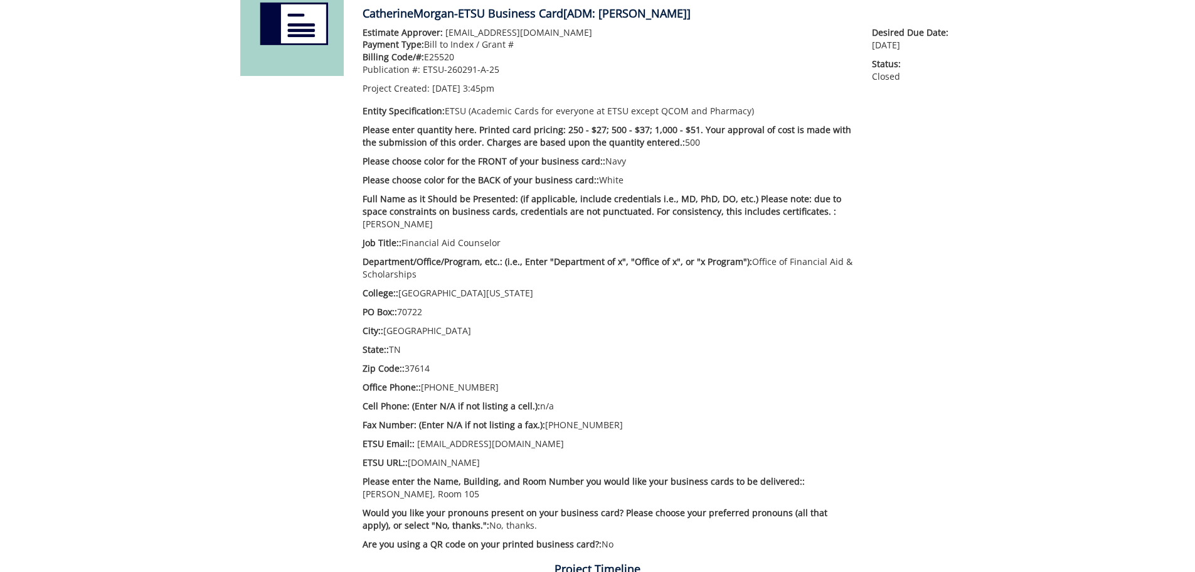
scroll to position [0, 0]
